Goal: Task Accomplishment & Management: Use online tool/utility

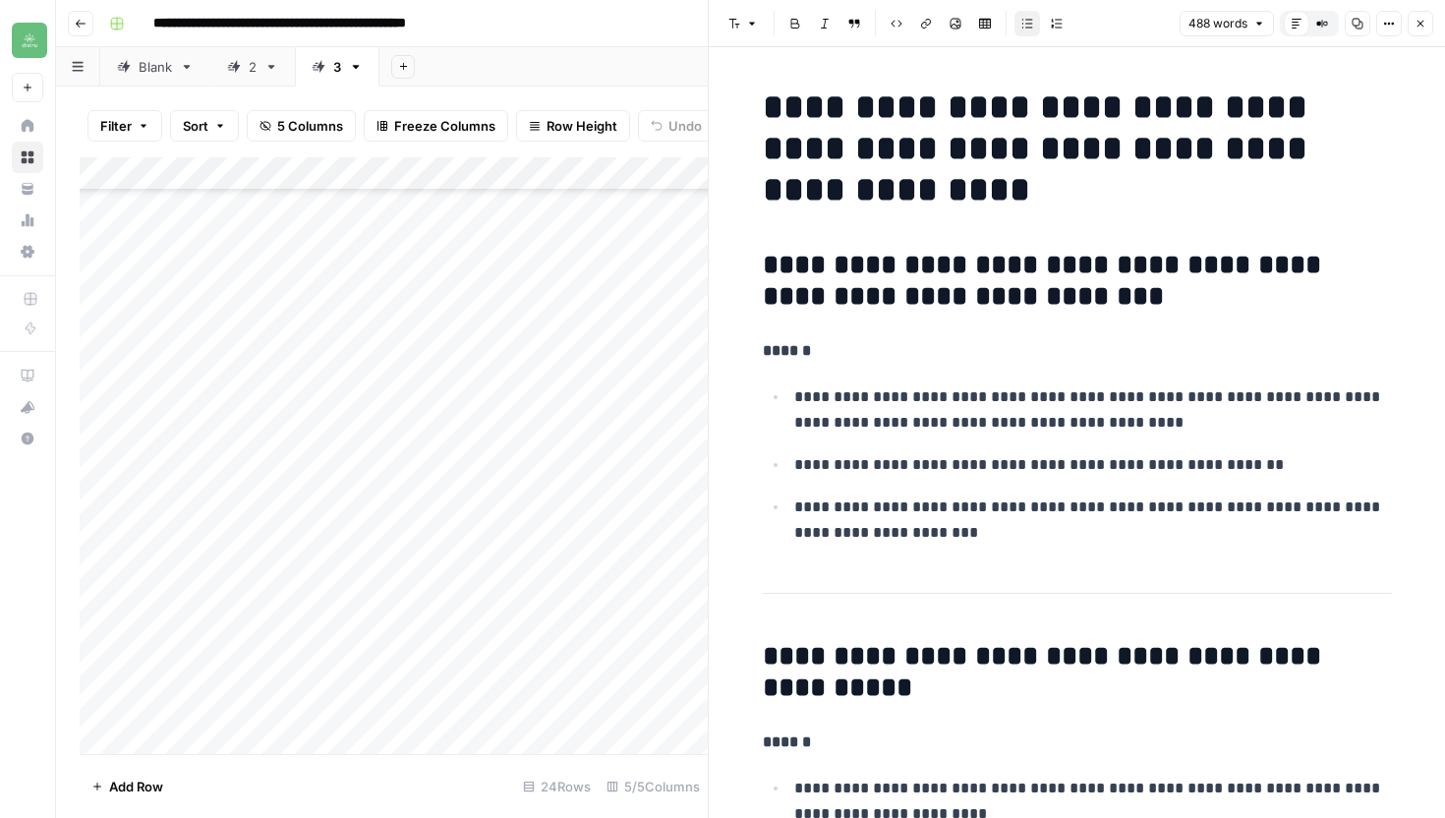
scroll to position [270, 0]
click at [76, 26] on icon "button" at bounding box center [81, 24] width 12 height 12
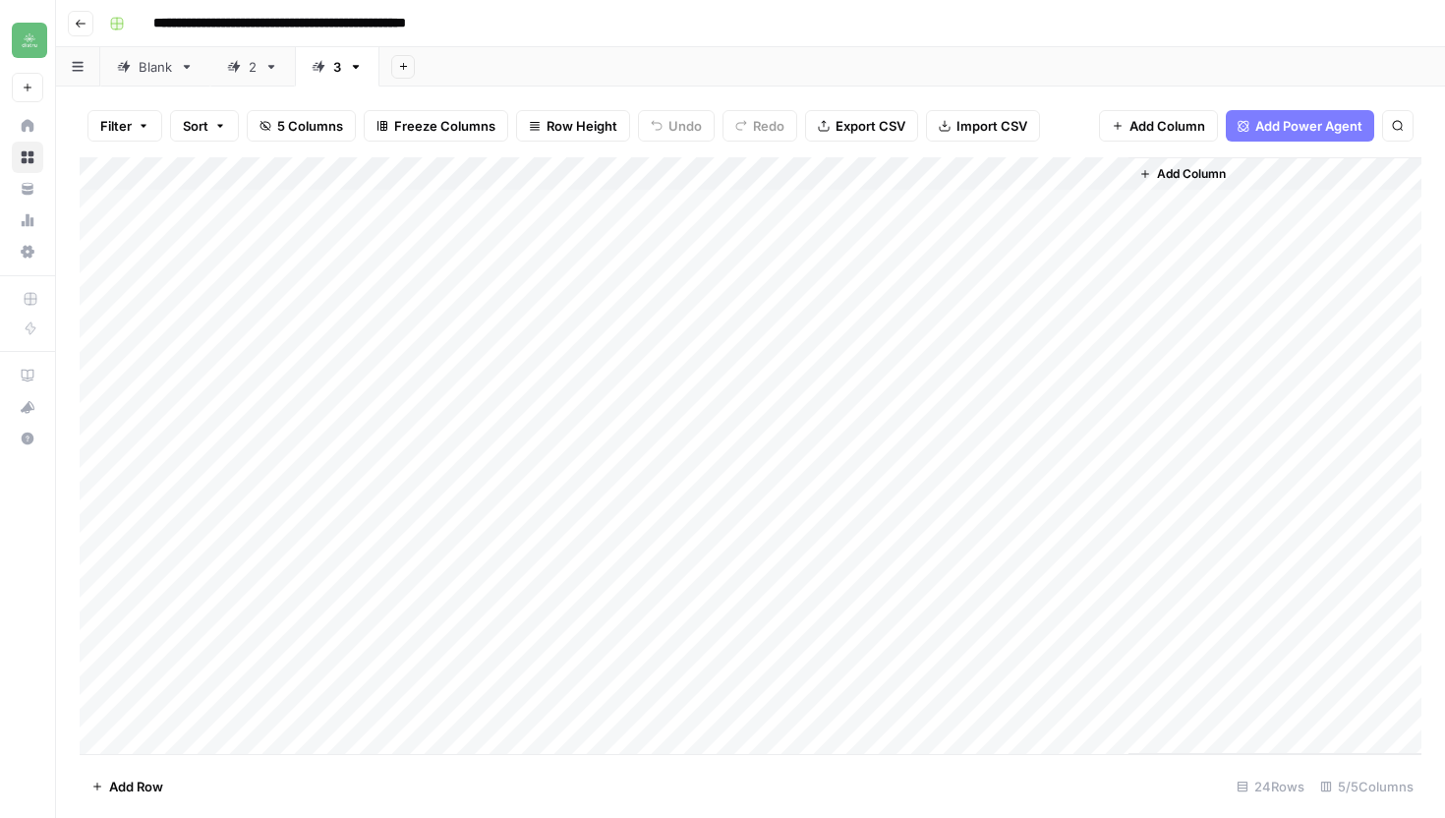
click at [72, 21] on button "Go back" at bounding box center [81, 24] width 26 height 26
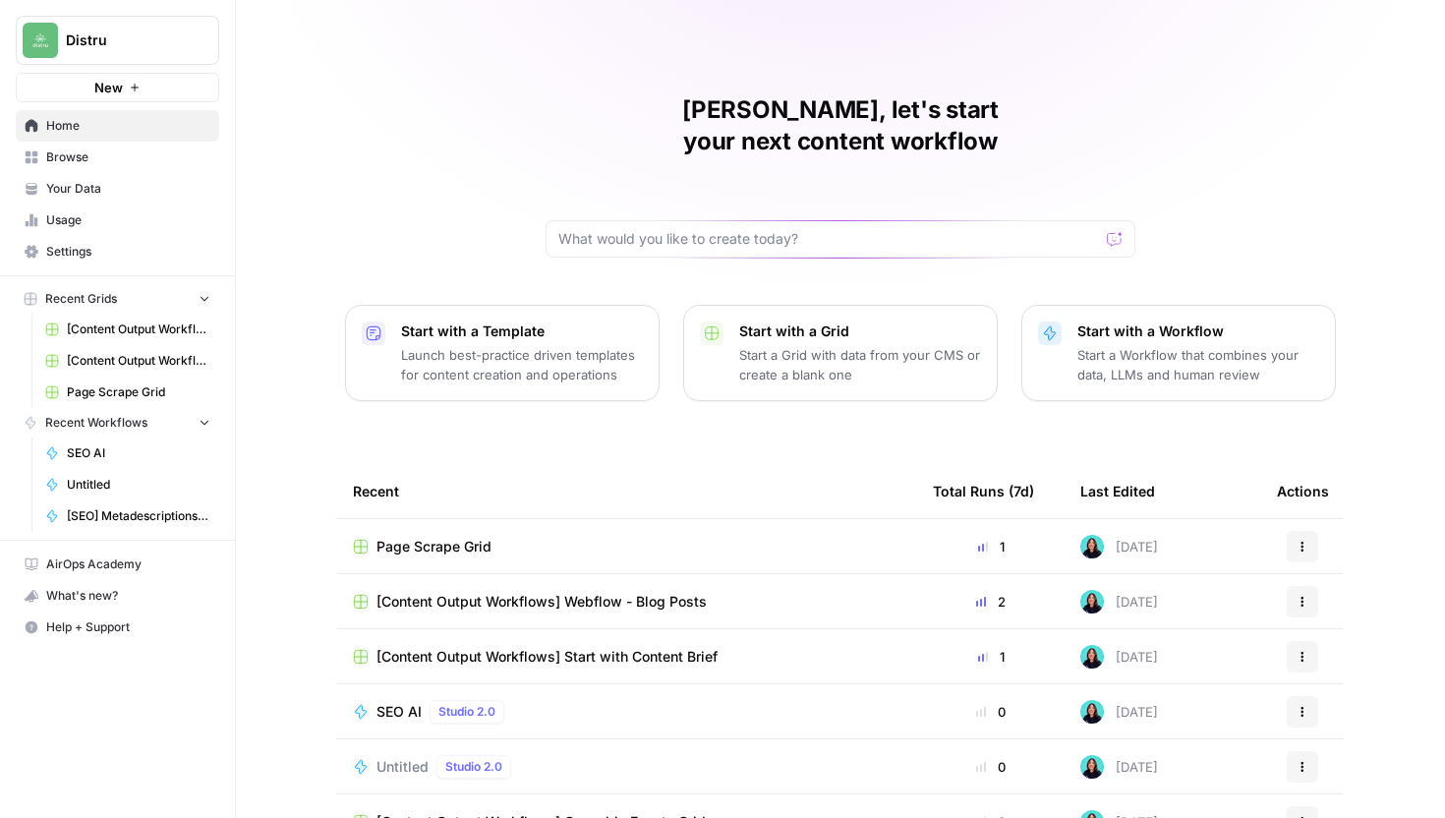
click at [690, 592] on span "[Content Output Workflows] Webflow - Blog Posts" at bounding box center [541, 602] width 330 height 20
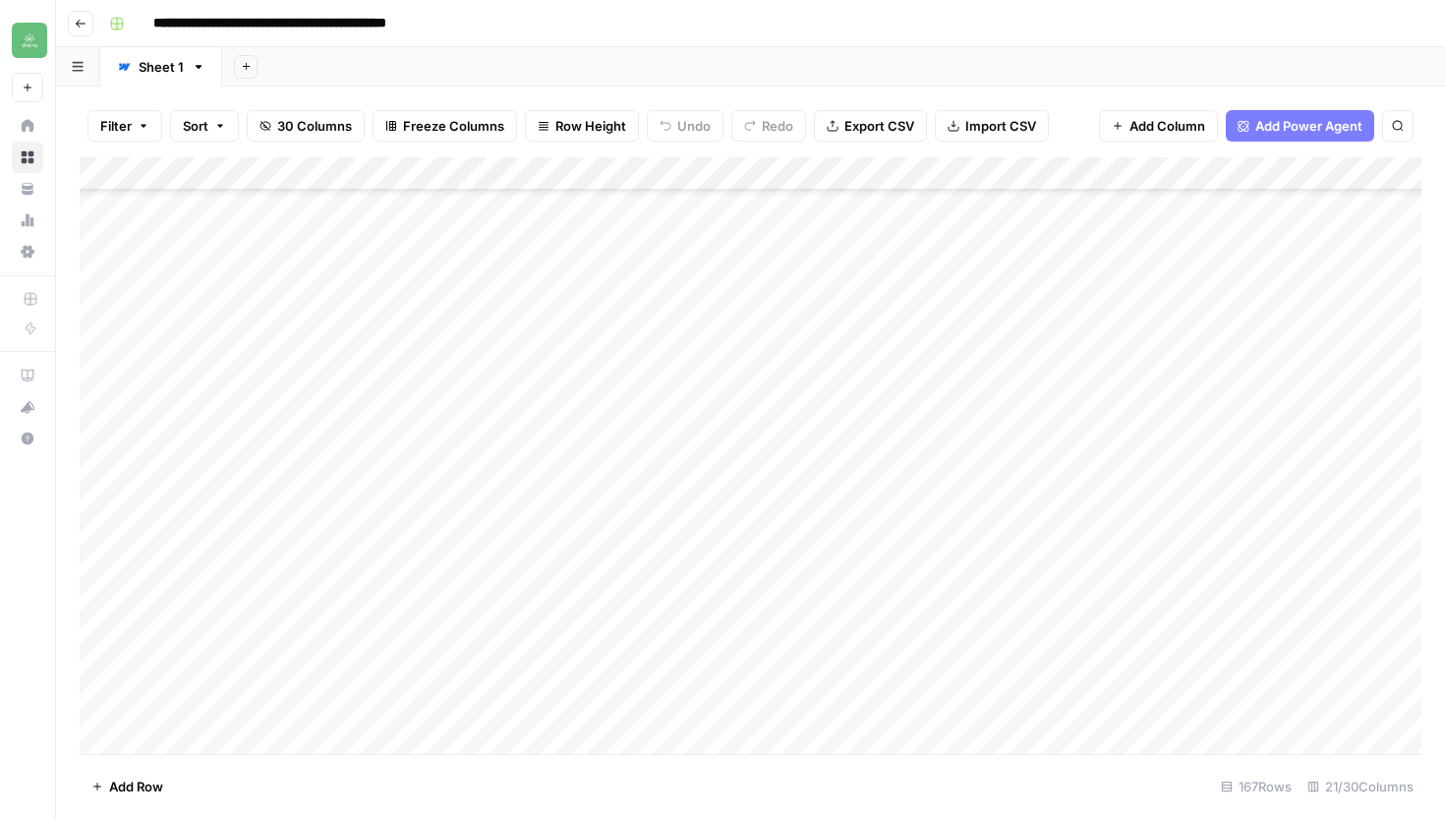
scroll to position [5048, 0]
click at [480, 567] on div "Add Column" at bounding box center [750, 455] width 1341 height 596
click at [1216, 572] on div "Add Column" at bounding box center [750, 455] width 1341 height 596
type textarea "*"
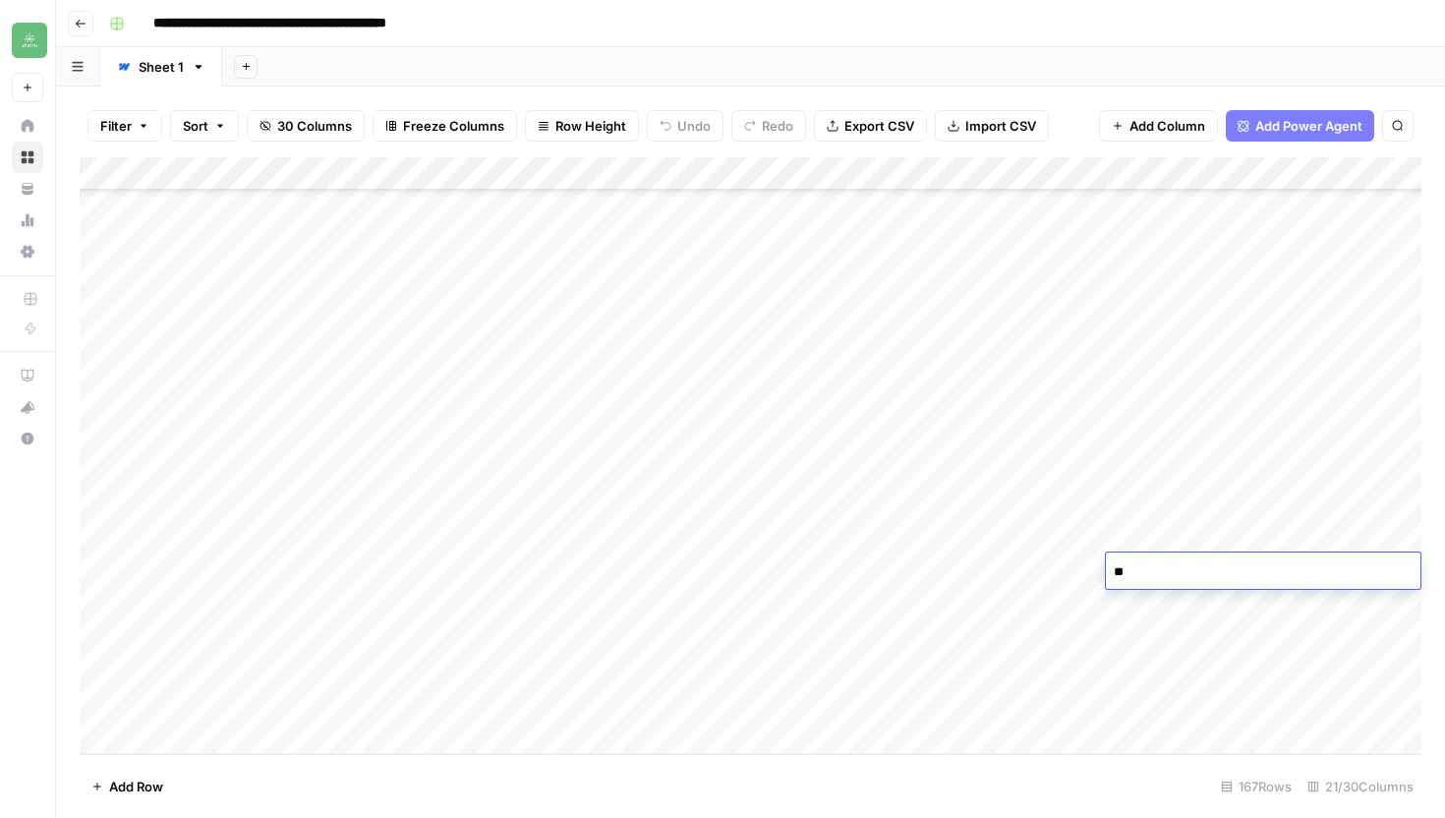
type textarea "*"
type textarea "**********"
click at [1337, 605] on div "Add Column" at bounding box center [750, 455] width 1341 height 596
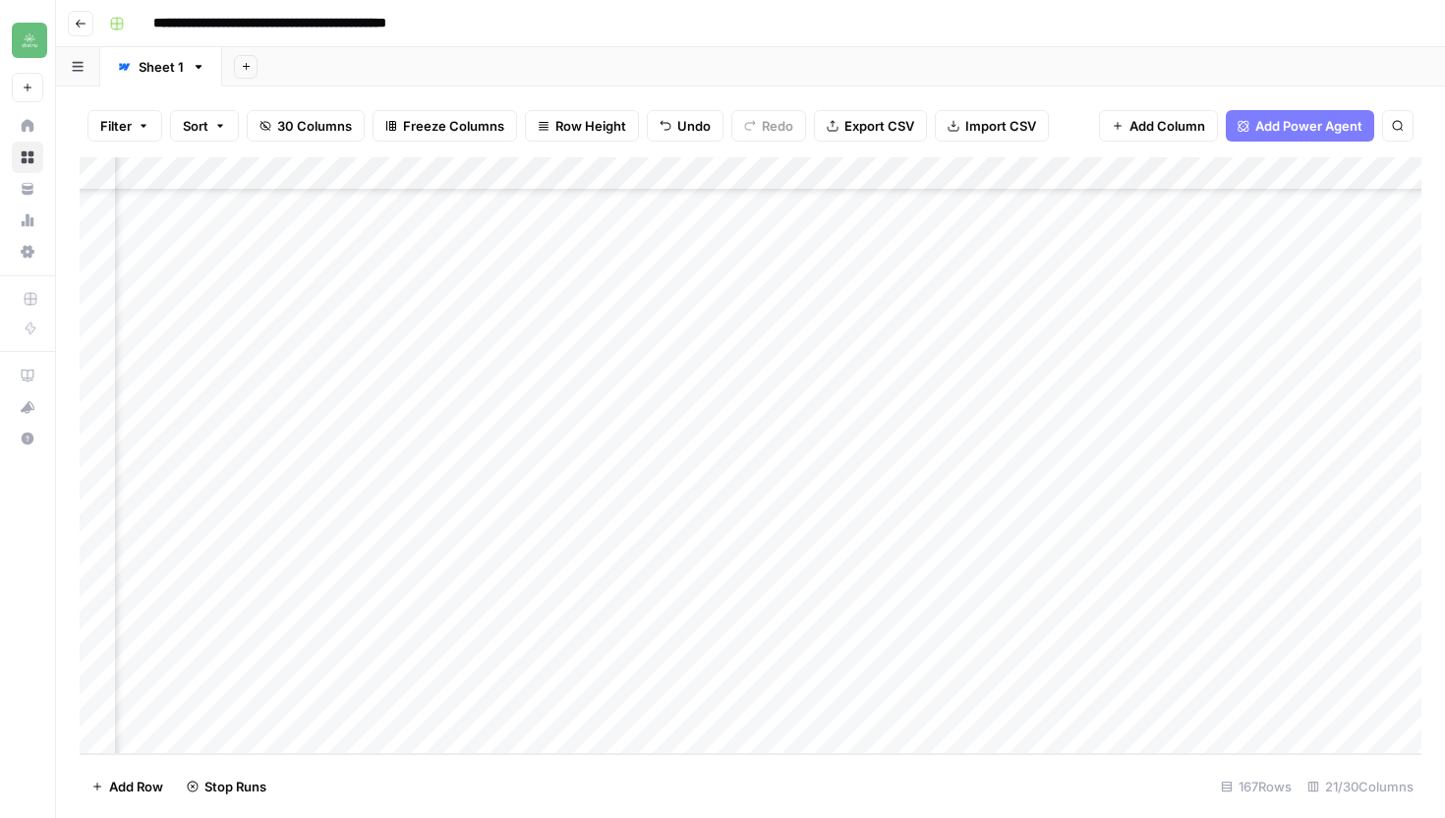
click at [935, 570] on div "Add Column" at bounding box center [750, 455] width 1341 height 596
click at [665, 569] on div "Add Column" at bounding box center [750, 455] width 1341 height 596
click at [771, 568] on div "Add Column" at bounding box center [750, 455] width 1341 height 596
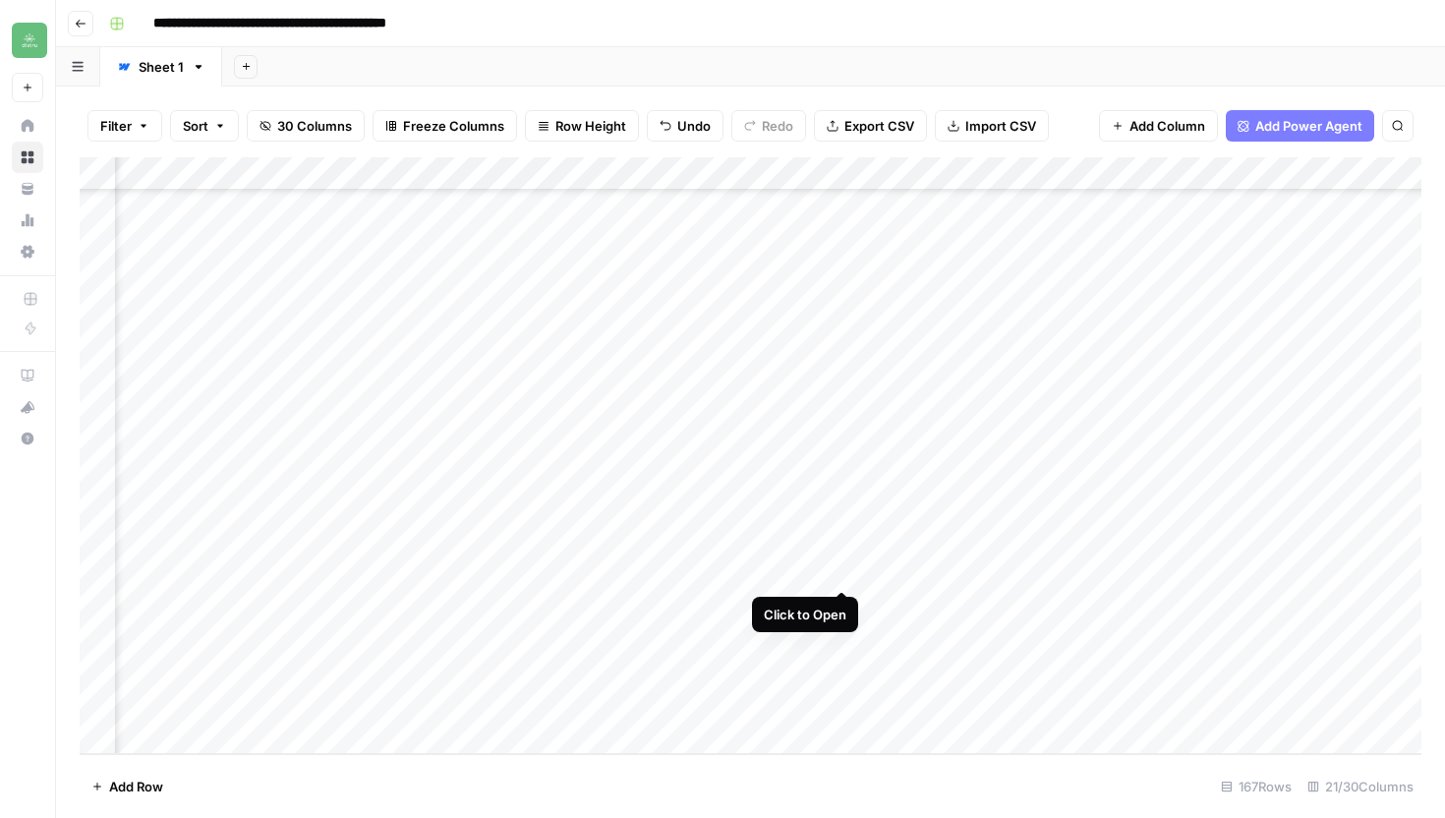
click at [835, 568] on div "Add Column" at bounding box center [750, 455] width 1341 height 596
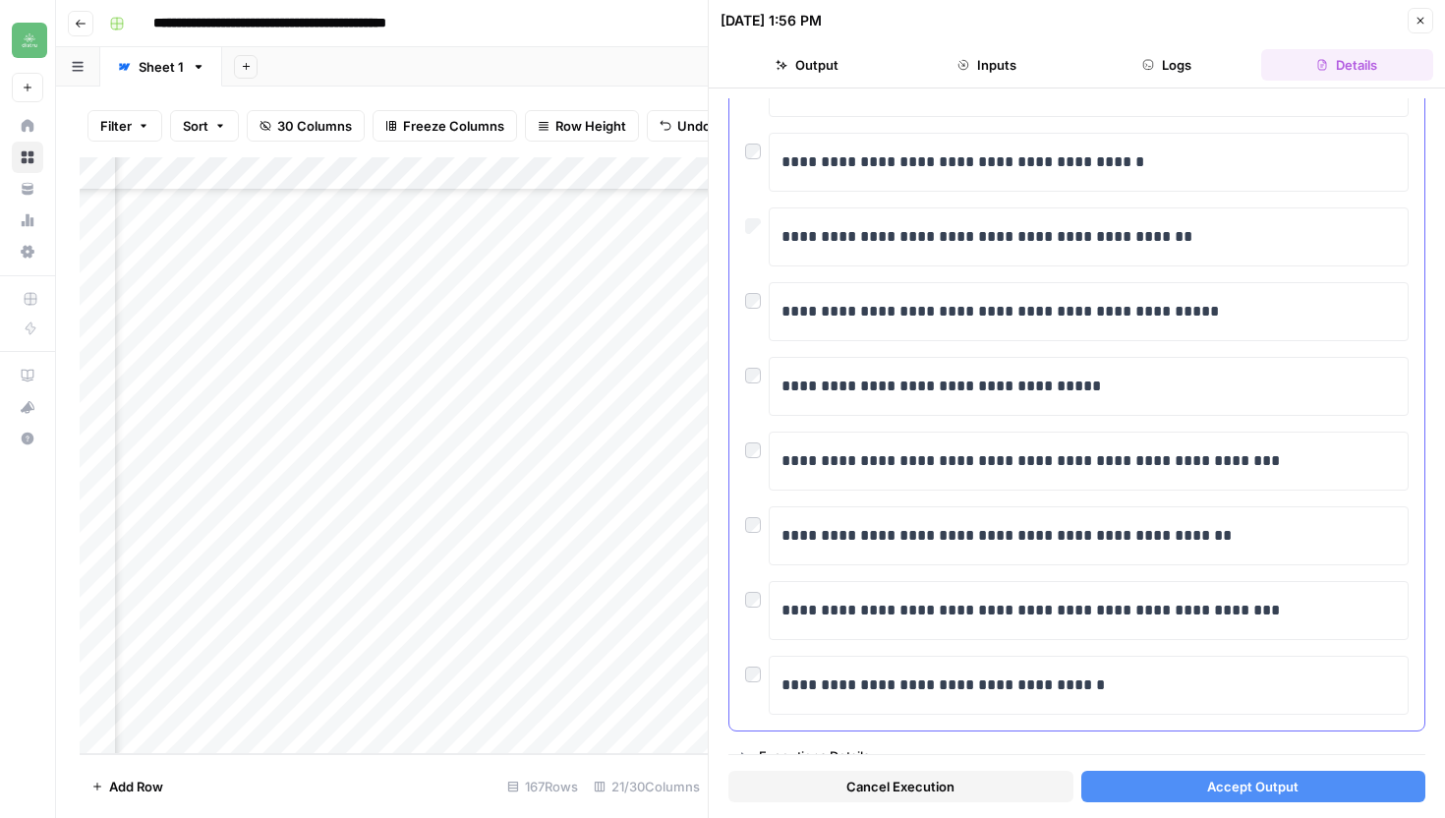
scroll to position [261, 0]
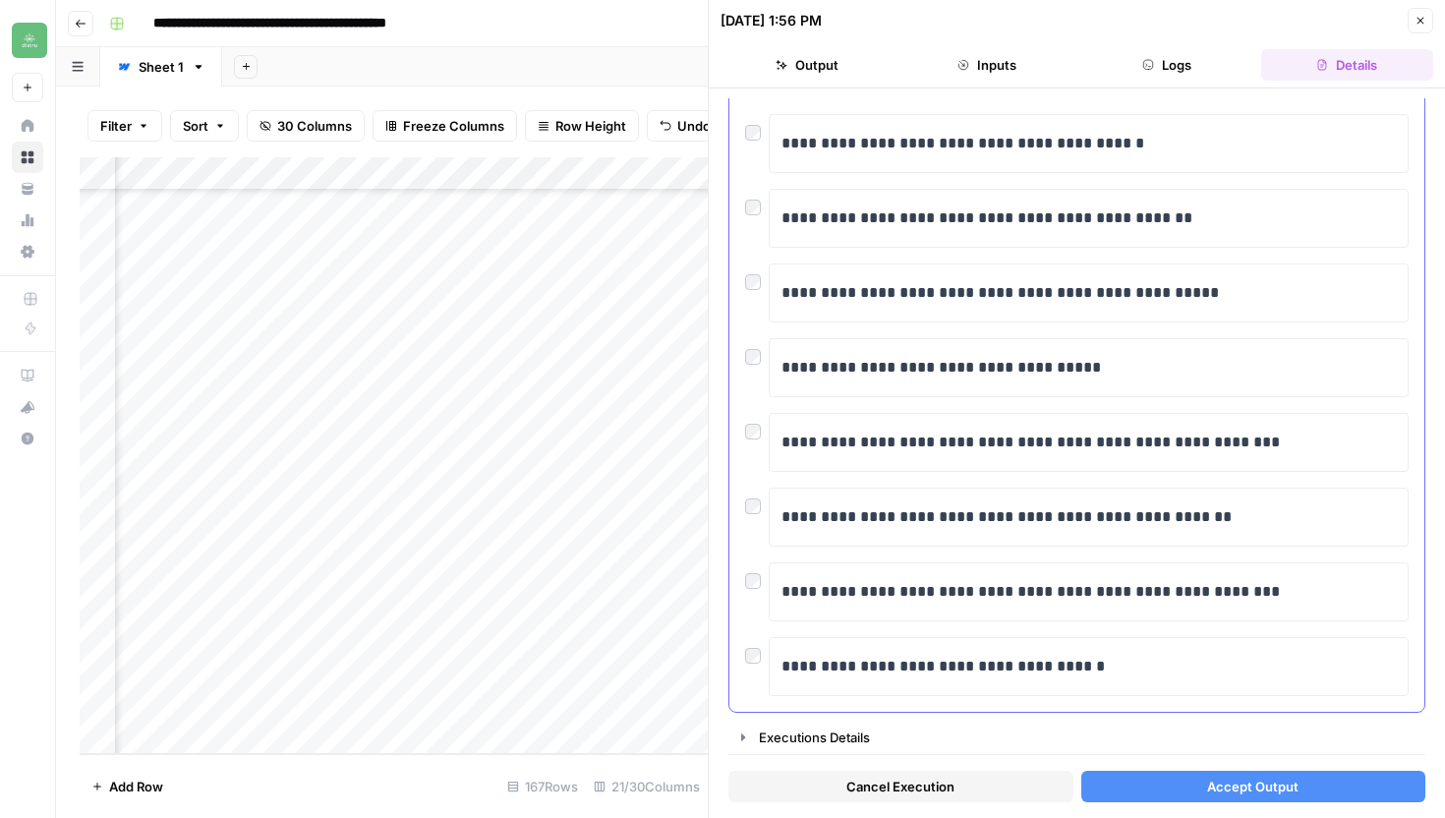
click at [742, 502] on div "**********" at bounding box center [1076, 313] width 695 height 798
click at [743, 502] on div "**********" at bounding box center [1076, 313] width 695 height 798
click at [1242, 783] on span "Accept Output" at bounding box center [1252, 786] width 91 height 20
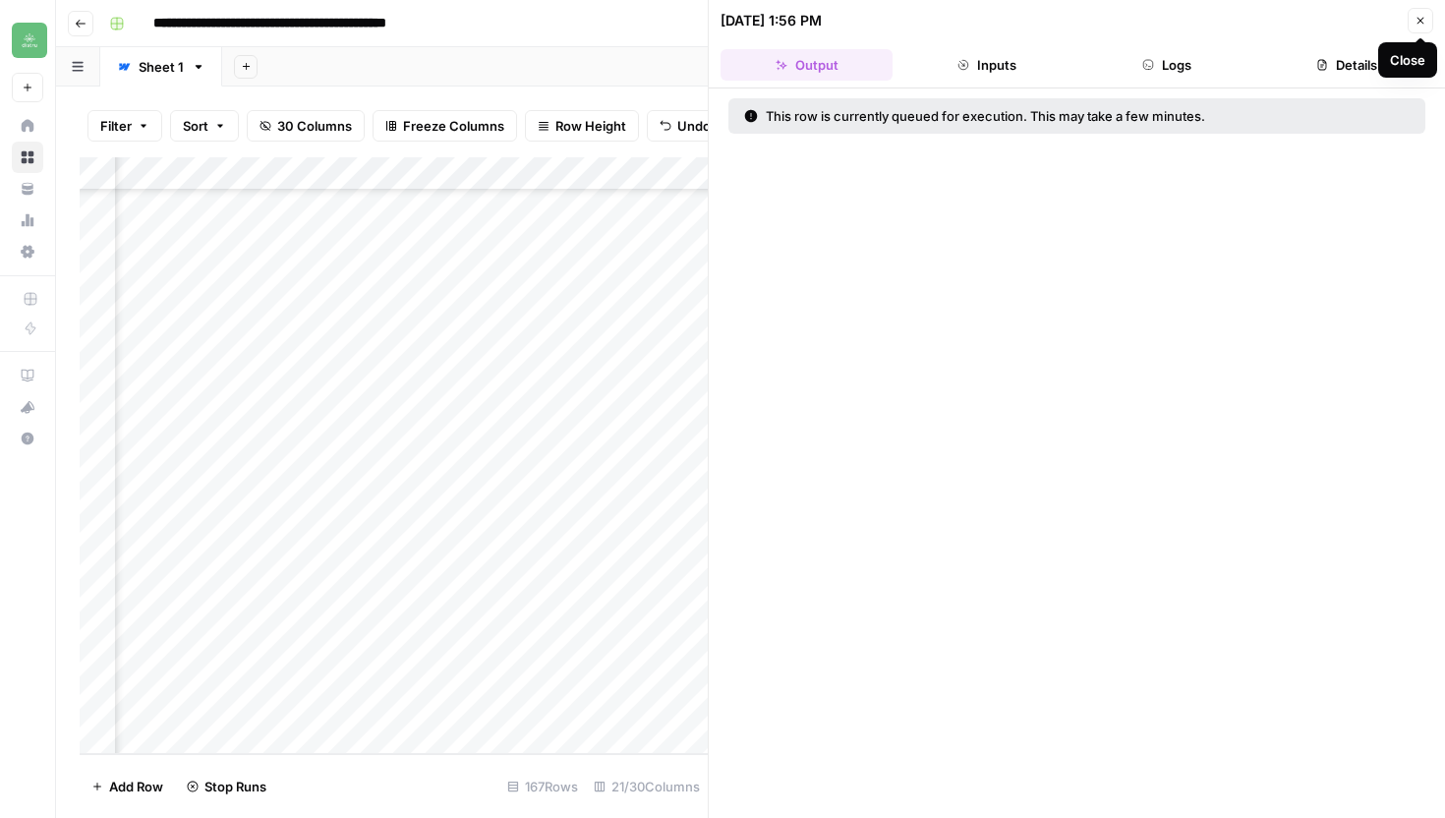
click at [1423, 17] on icon "button" at bounding box center [1420, 21] width 12 height 12
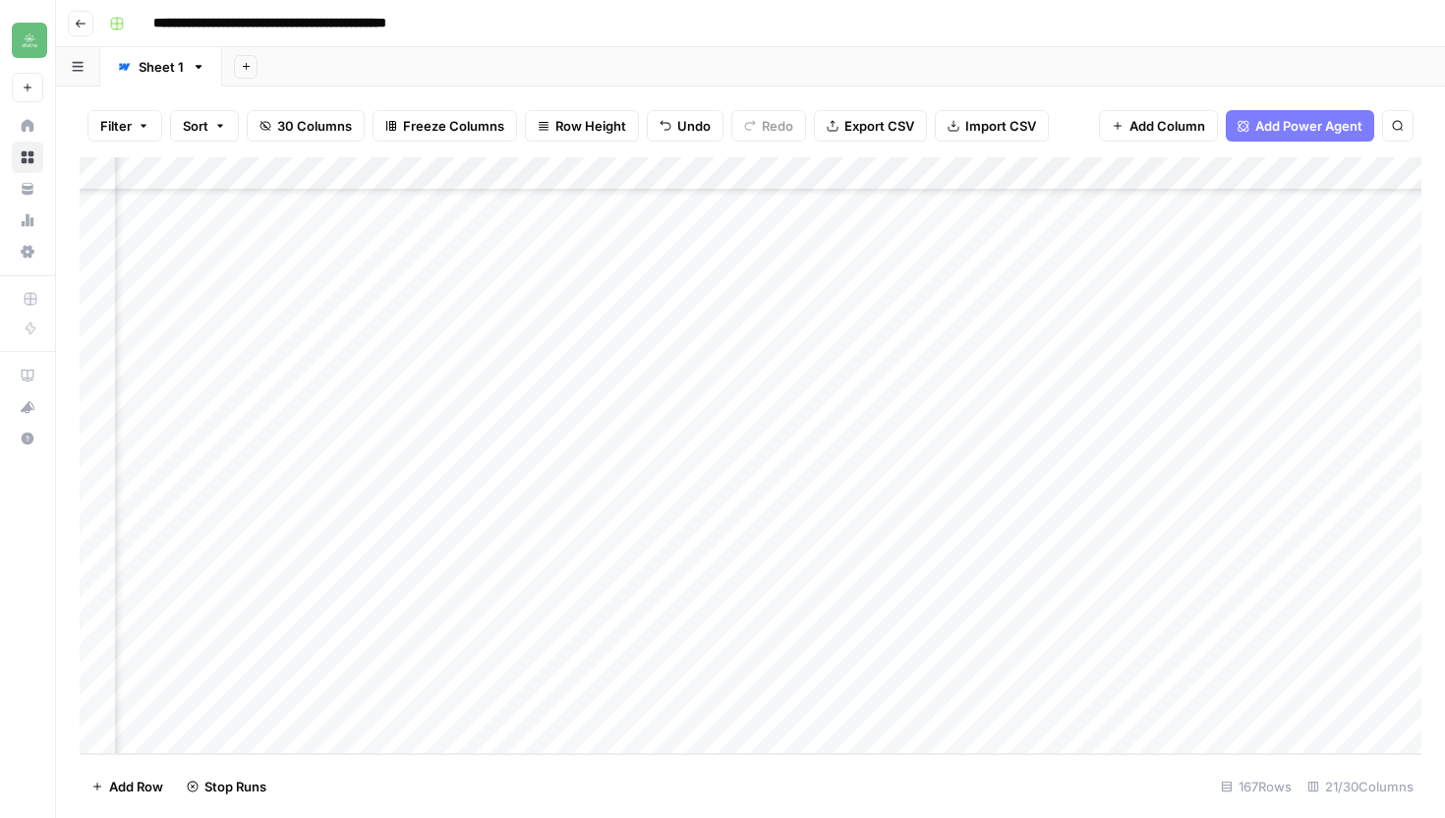
scroll to position [5048, 2058]
click at [744, 569] on div "Add Column" at bounding box center [750, 455] width 1341 height 596
click at [1152, 568] on div "Add Column" at bounding box center [750, 455] width 1341 height 596
